Goal: Information Seeking & Learning: Check status

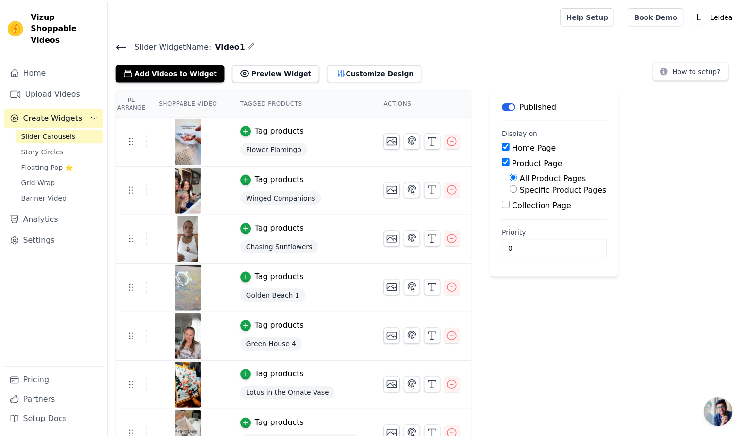
scroll to position [49, 0]
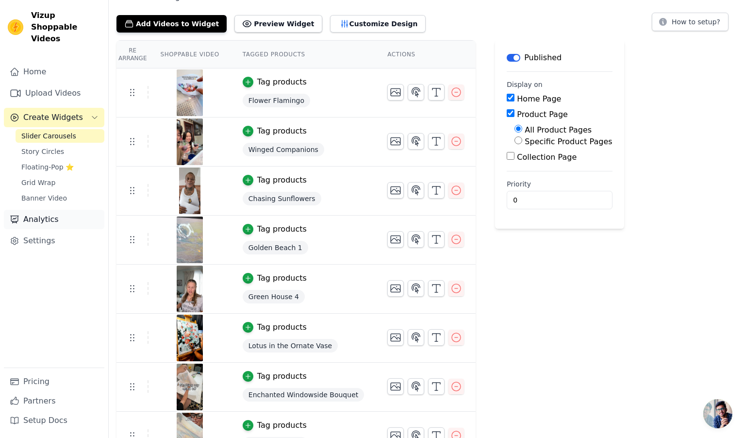
click at [48, 215] on link "Analytics" at bounding box center [54, 219] width 100 height 19
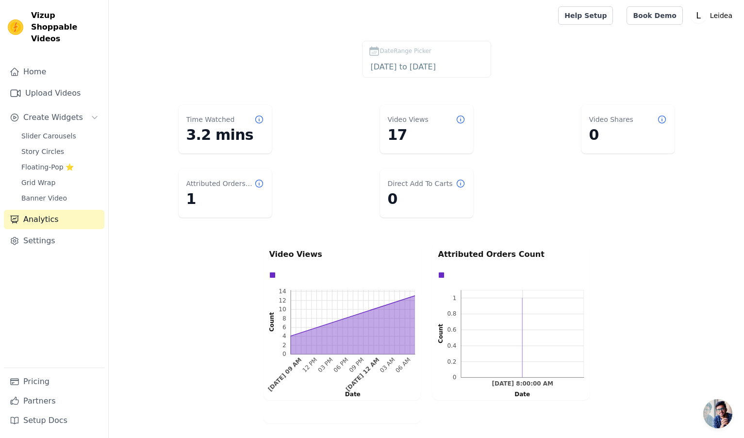
click at [401, 59] on label "DateRange Picker [DATE] to [DATE]" at bounding box center [426, 59] width 129 height 37
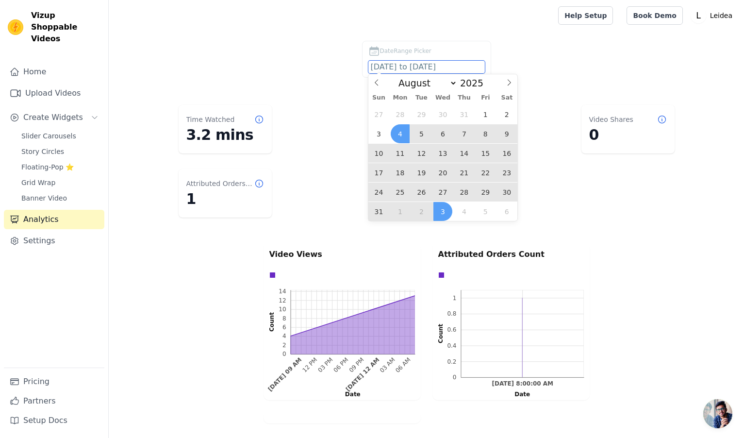
click at [400, 64] on input "[DATE] to [DATE]" at bounding box center [426, 67] width 116 height 13
click at [423, 212] on span "2" at bounding box center [421, 211] width 19 height 19
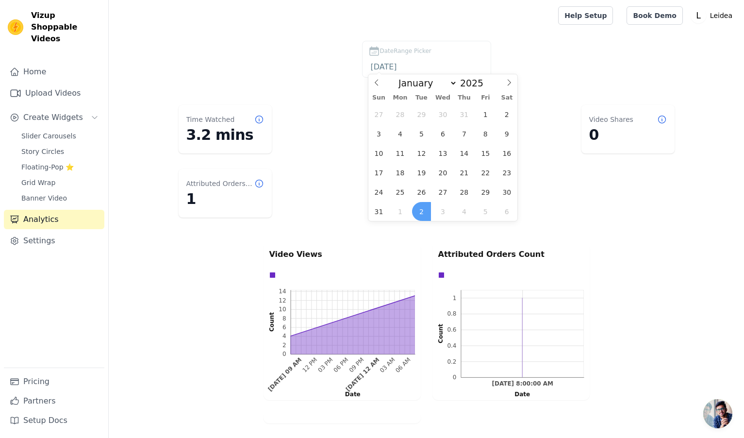
click at [423, 212] on span "2" at bounding box center [421, 211] width 19 height 19
click at [423, 212] on div "Direct Add To Carts 0" at bounding box center [426, 193] width 93 height 49
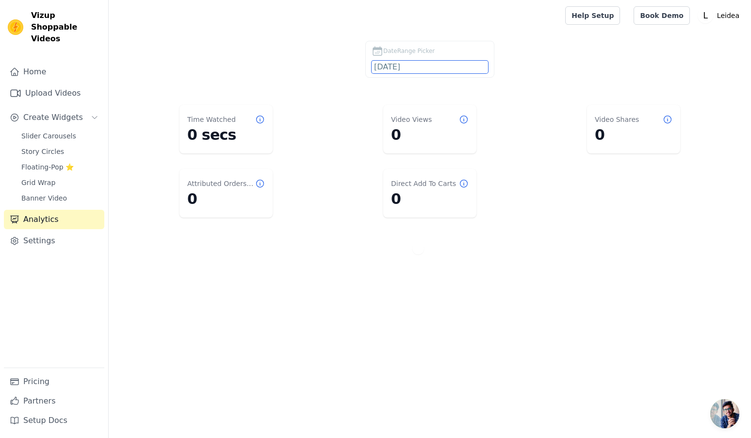
click at [388, 67] on input "[DATE]" at bounding box center [430, 67] width 116 height 13
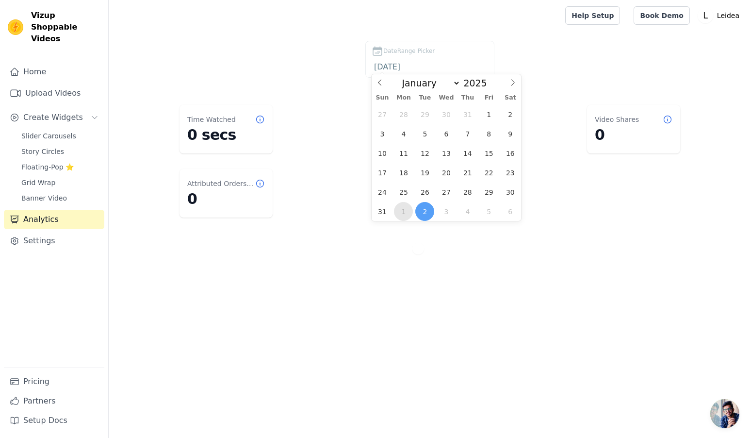
click at [402, 215] on span "1" at bounding box center [403, 211] width 19 height 19
type input "[DATE]"
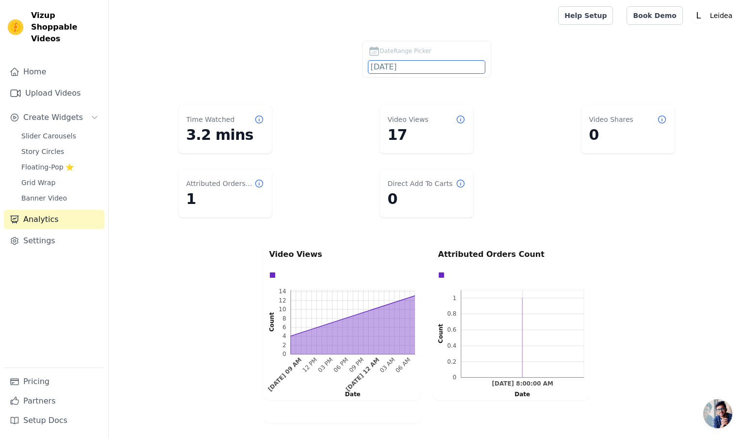
click at [406, 67] on input "[DATE]" at bounding box center [426, 67] width 116 height 13
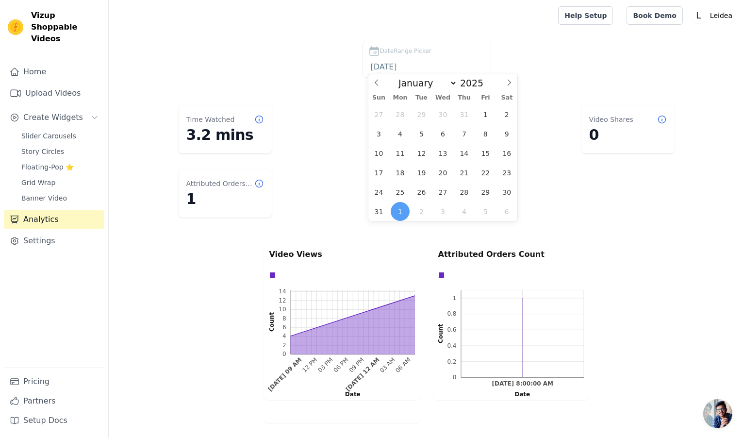
click at [195, 271] on div "Video Views 0 2 4 6 8 10 12 14 0 2 4 6 8 10 12 14 Count [DATE] 09 AM 12 PM 03 P…" at bounding box center [426, 333] width 635 height 184
